Goal: Task Accomplishment & Management: Manage account settings

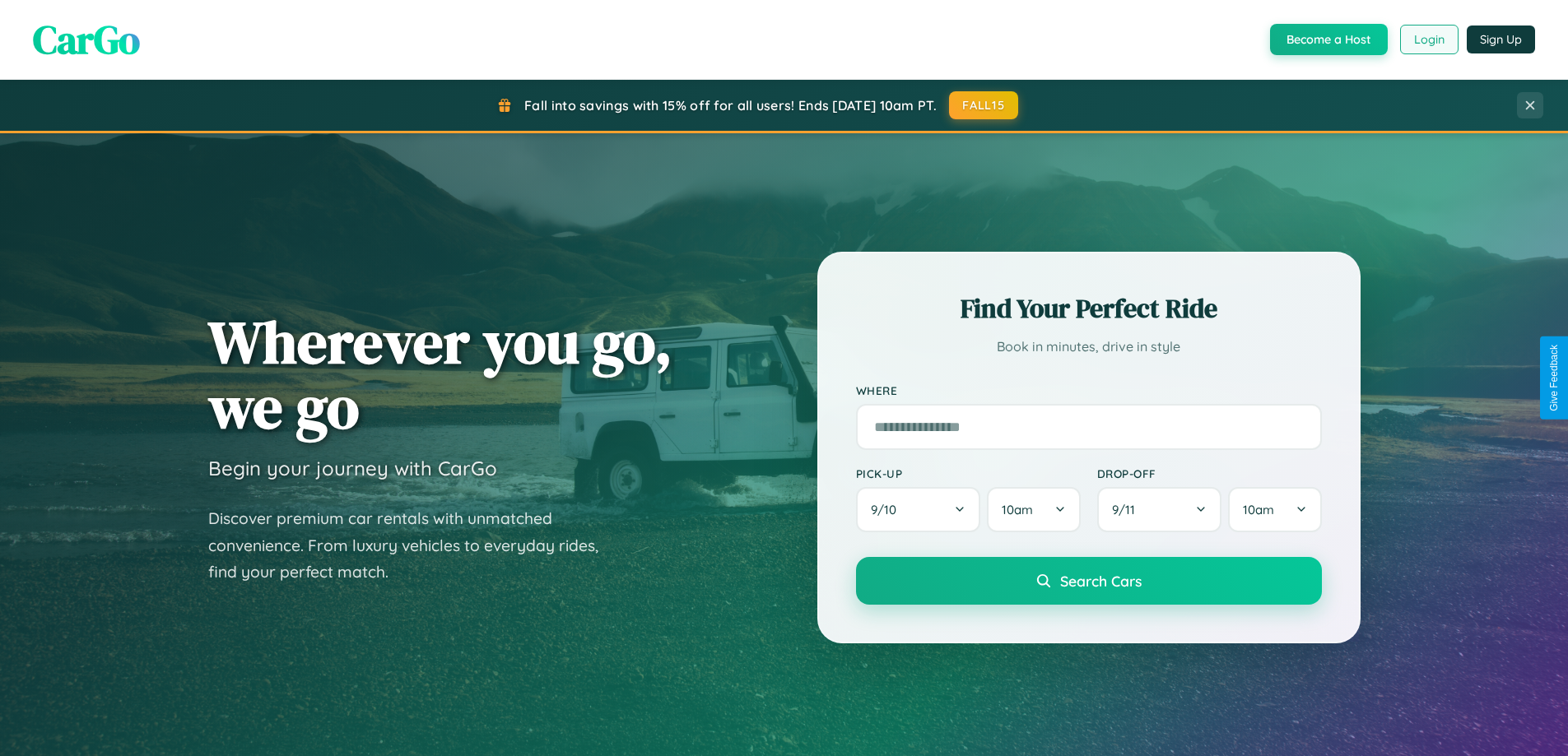
click at [1429, 40] on button "Login" at bounding box center [1429, 40] width 58 height 30
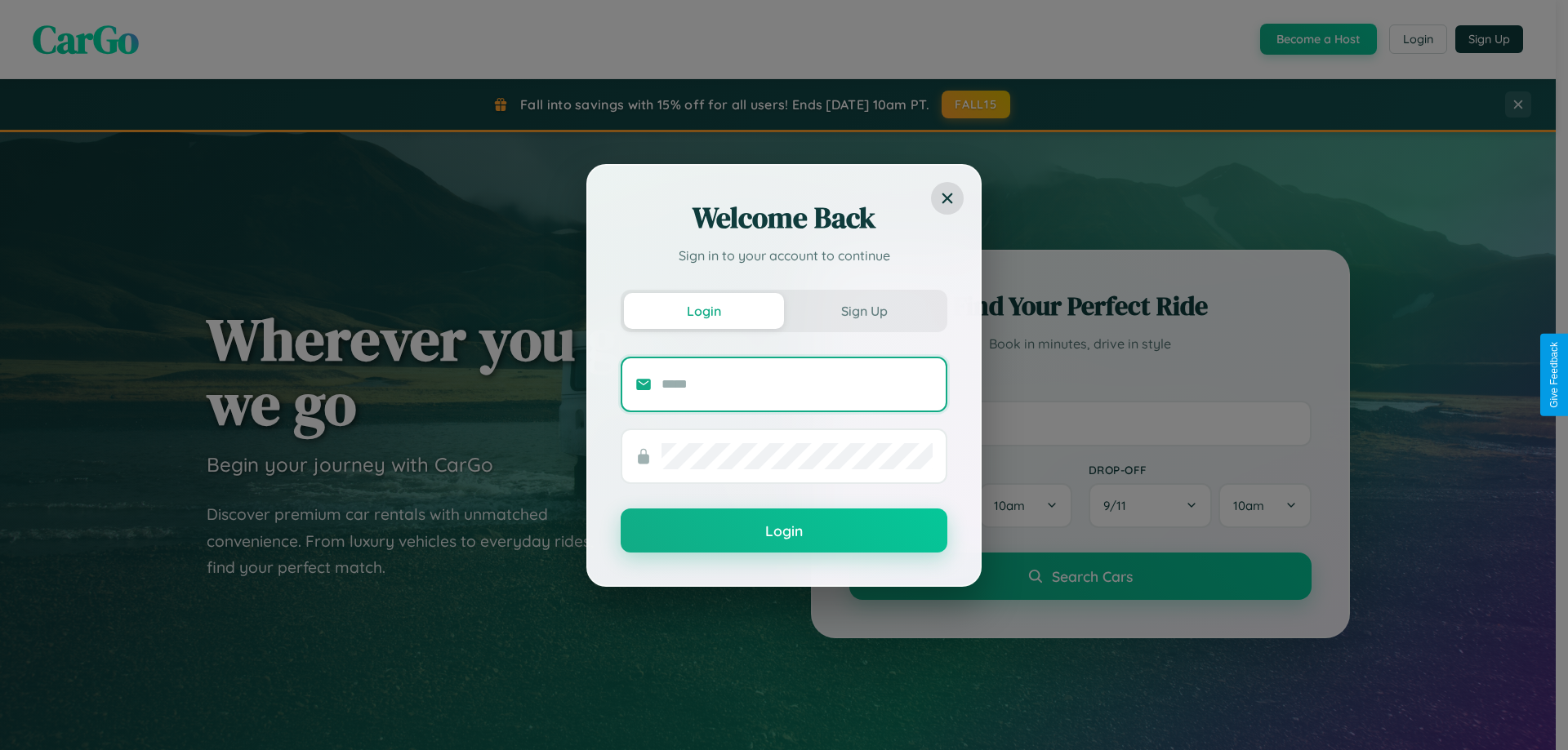
click at [797, 384] on input "text" at bounding box center [797, 385] width 271 height 27
type input "**********"
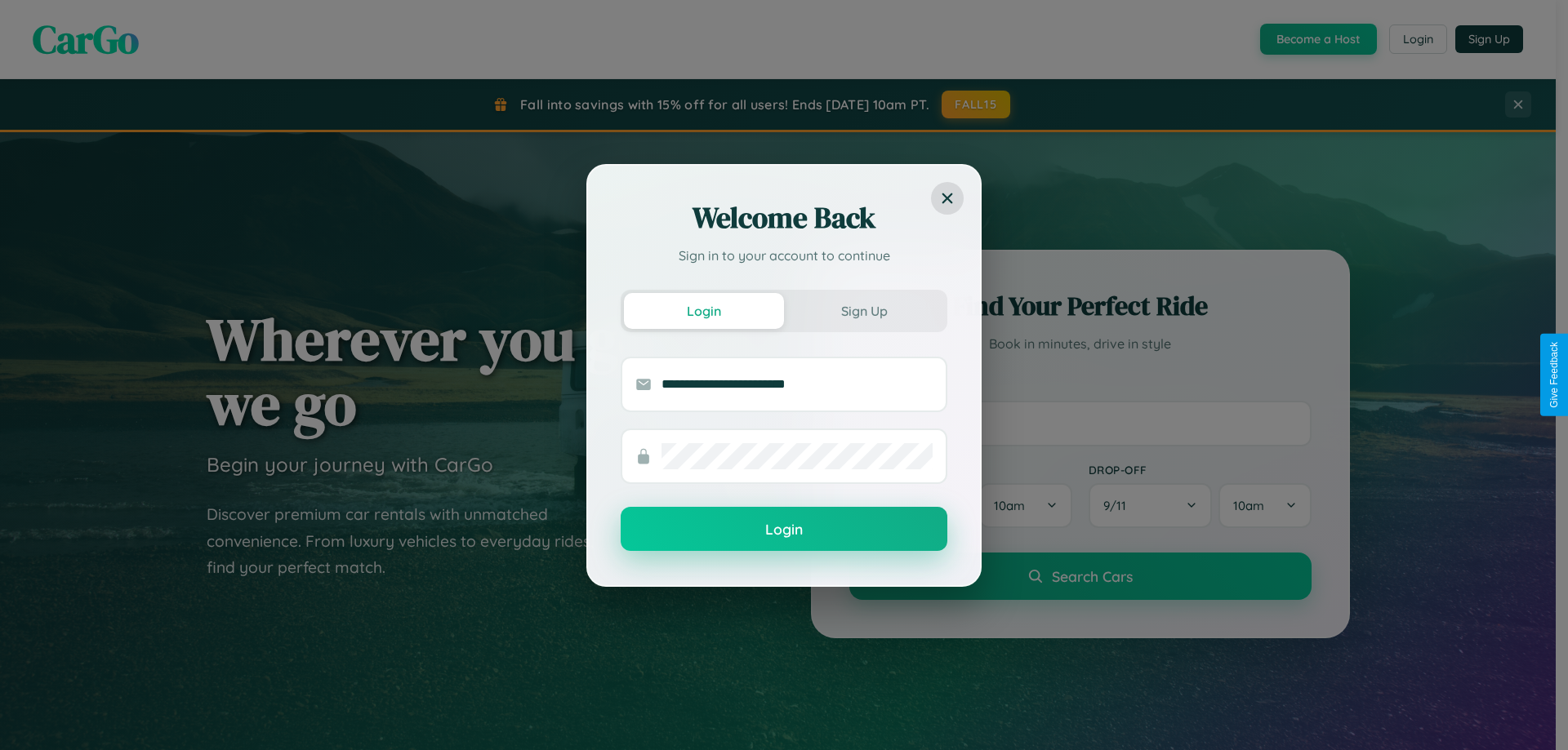
click at [784, 530] on button "Login" at bounding box center [784, 529] width 327 height 44
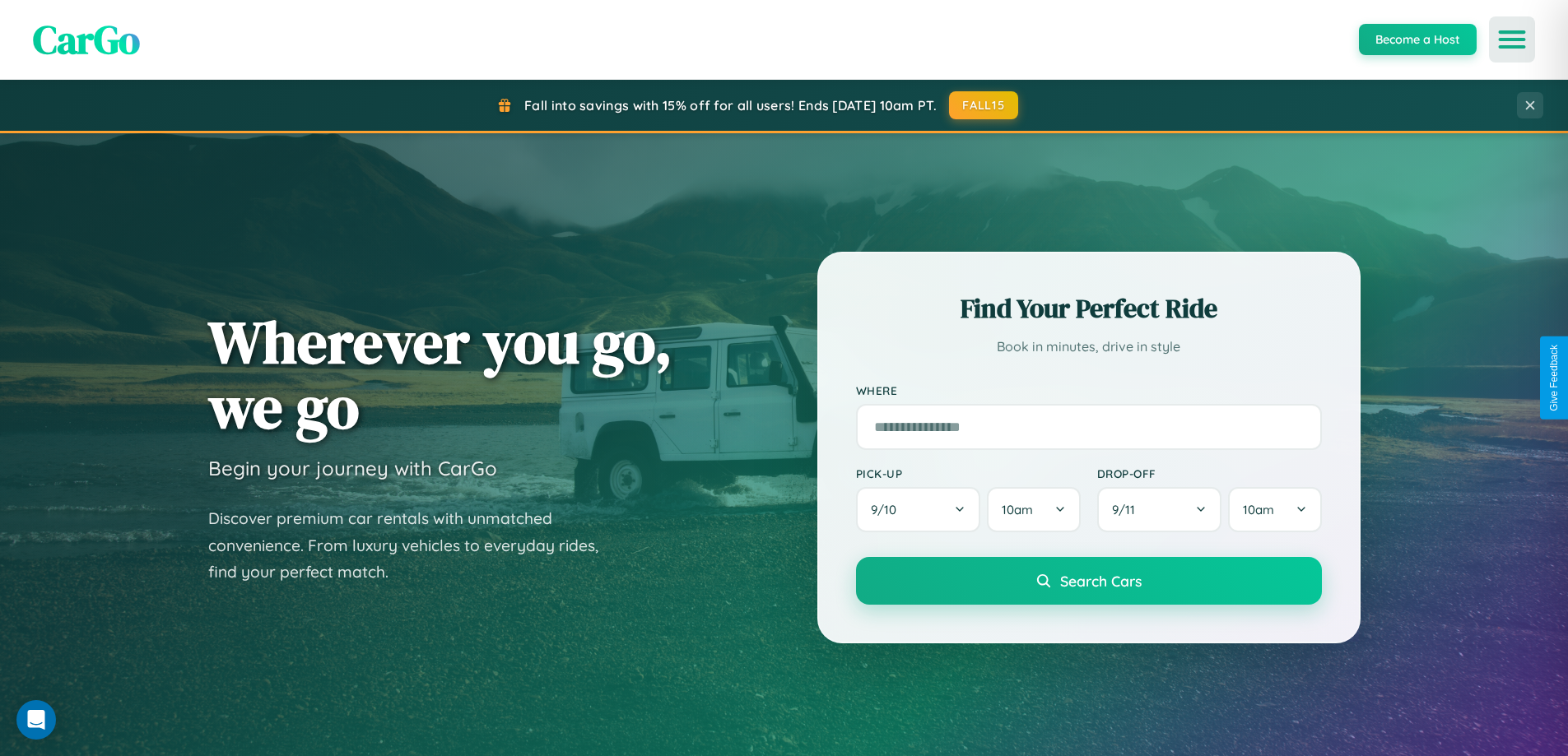
click at [1513, 40] on icon "Open menu" at bounding box center [1513, 40] width 24 height 15
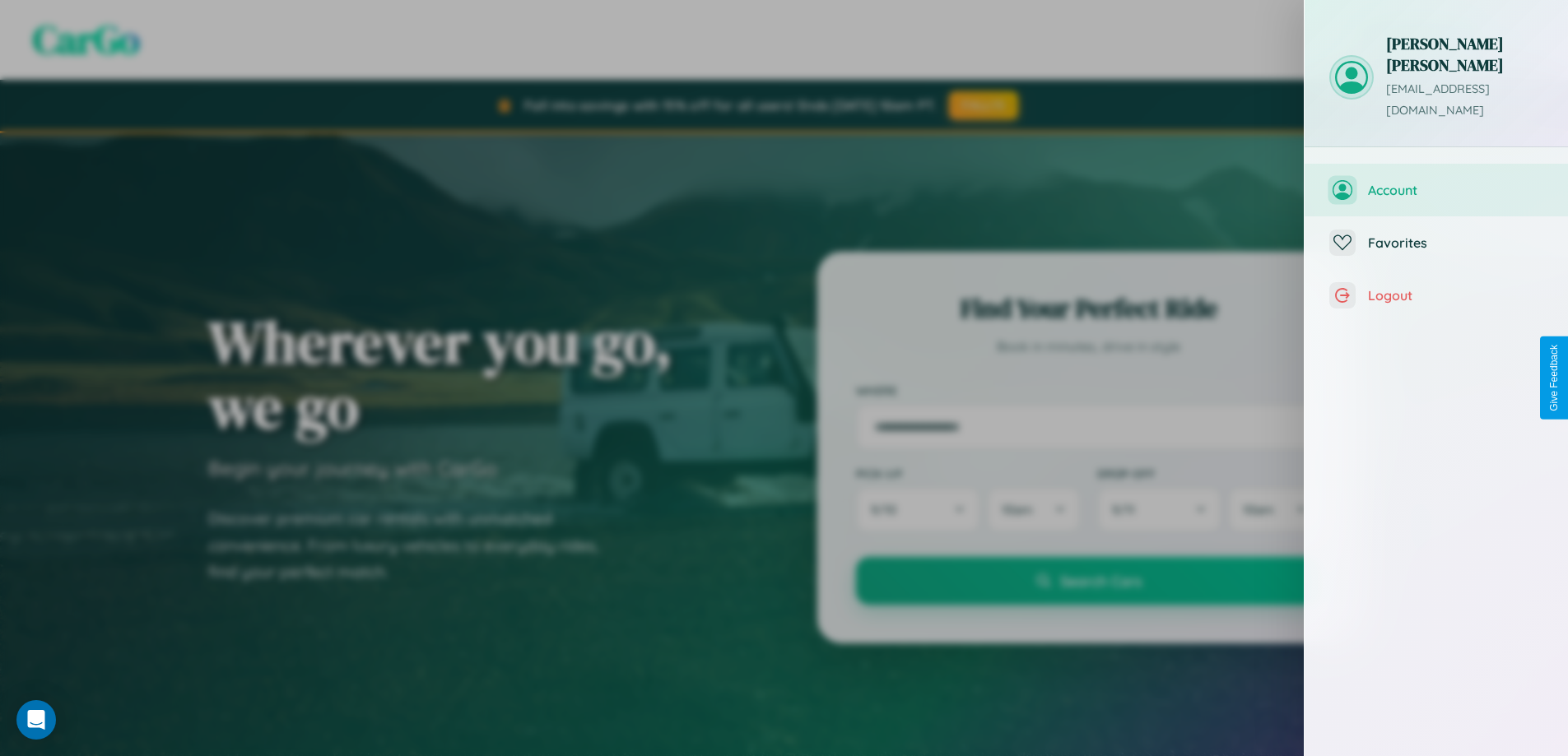
click at [1437, 182] on span "Account" at bounding box center [1456, 190] width 175 height 17
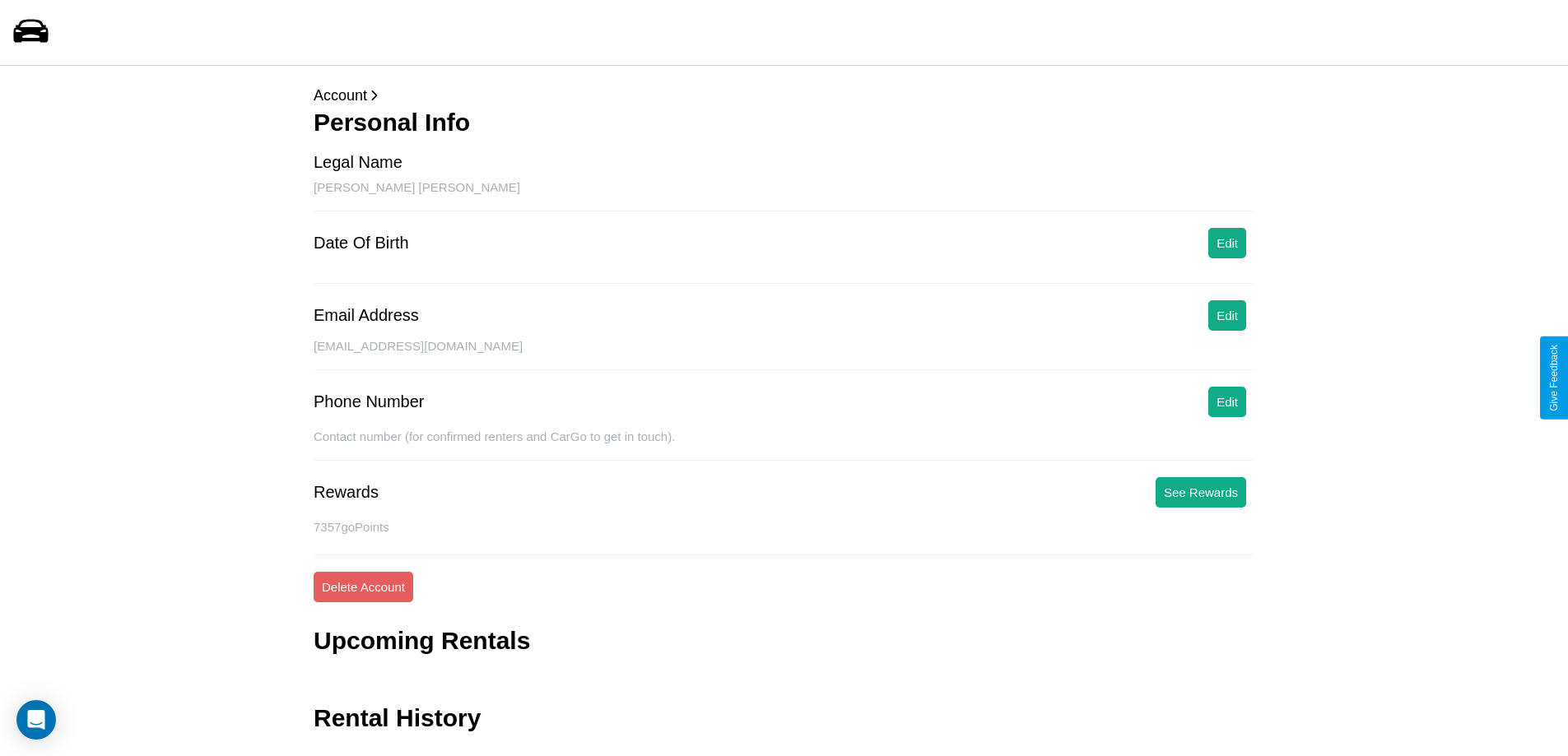
scroll to position [40, 0]
